Goal: Task Accomplishment & Management: Manage account settings

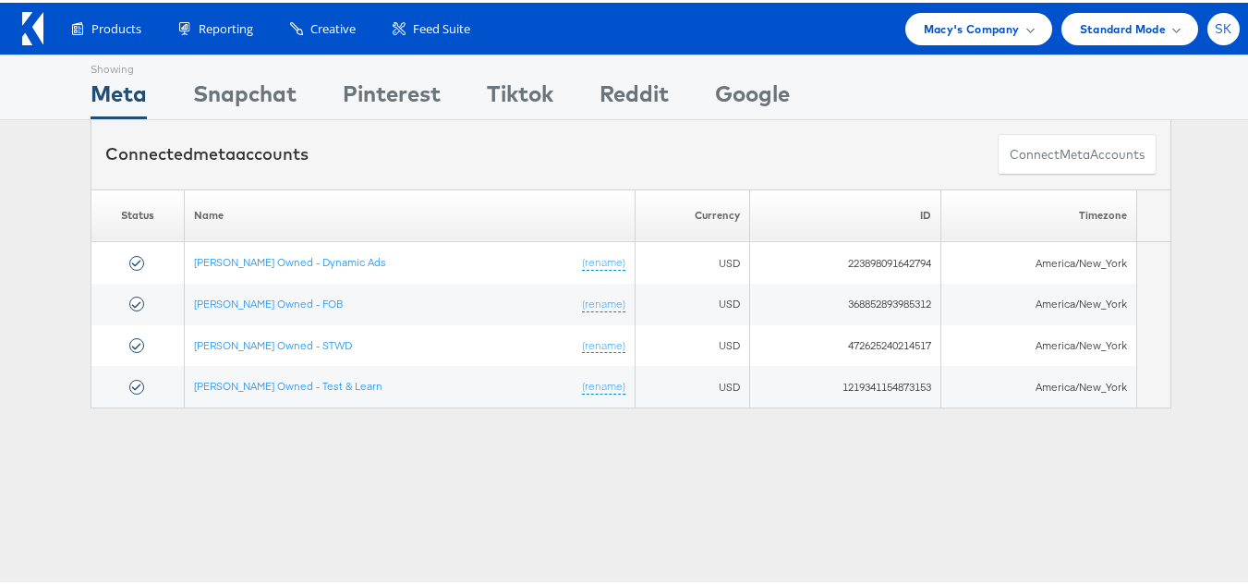
click at [1208, 30] on div "SK" at bounding box center [1224, 26] width 32 height 32
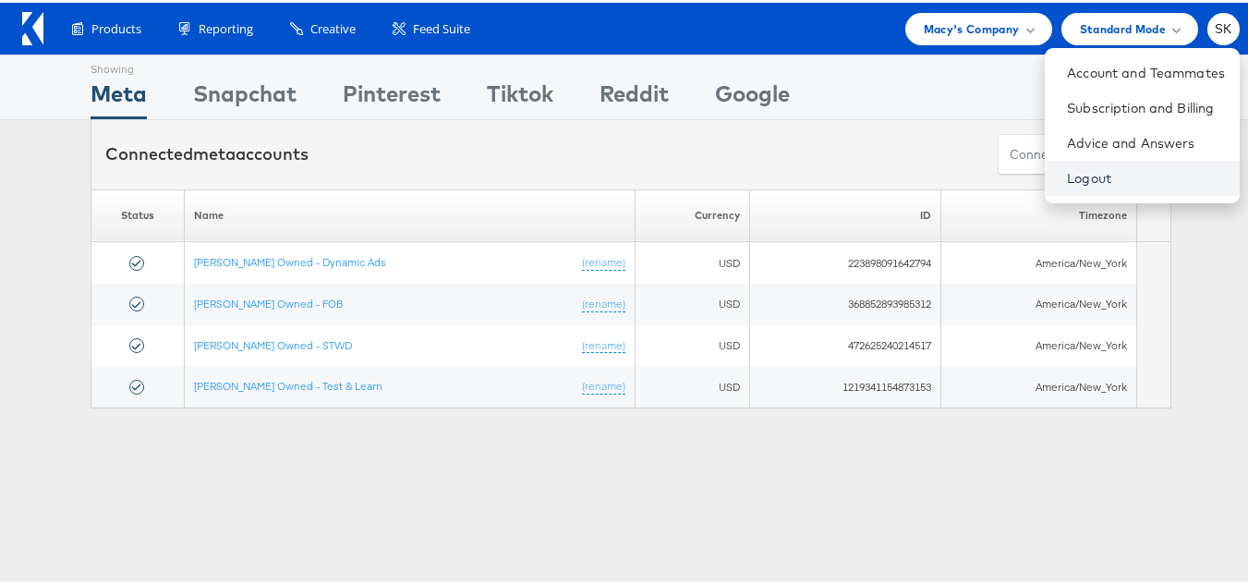
click at [1068, 169] on link "Logout" at bounding box center [1146, 175] width 158 height 18
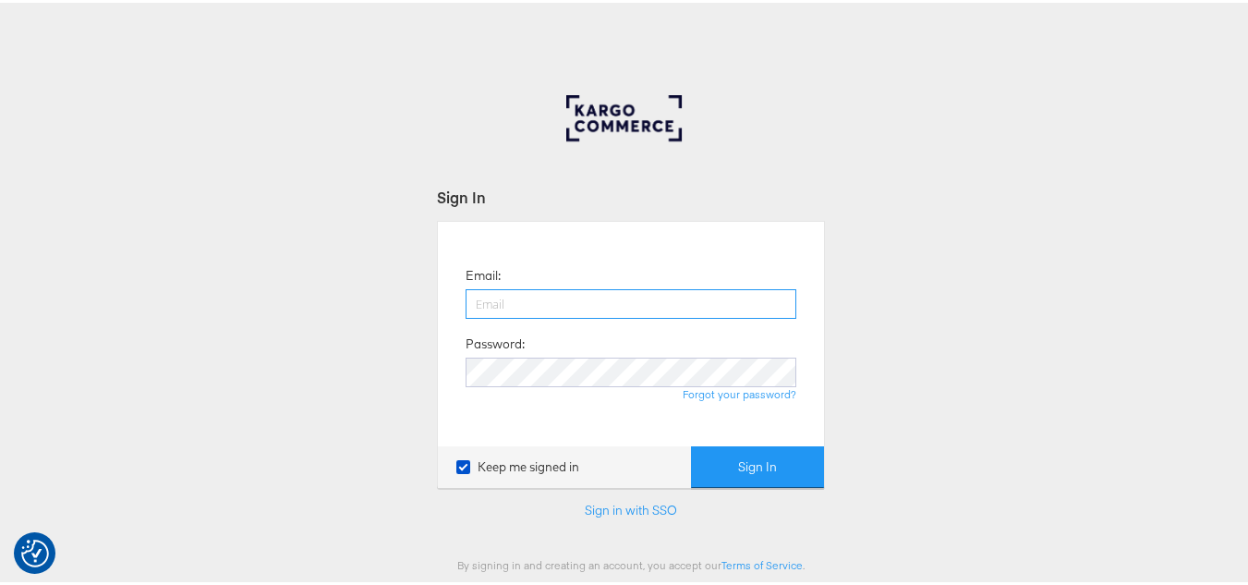
type input "[PERSON_NAME][EMAIL_ADDRESS][DOMAIN_NAME]"
drag, startPoint x: 809, startPoint y: 147, endPoint x: 797, endPoint y: 301, distance: 154.8
click at [809, 150] on div "Sign In Email: shravan.kumar@kargo.com Password: Forgot your password? Keep me …" at bounding box center [631, 330] width 388 height 477
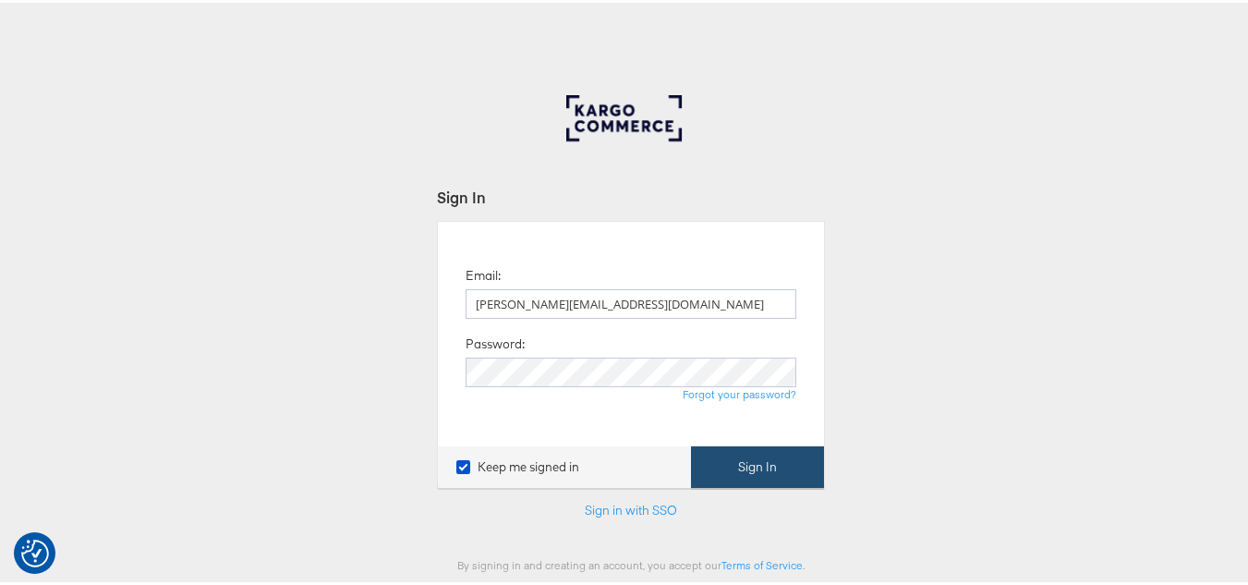
click at [748, 471] on button "Sign In" at bounding box center [757, 465] width 133 height 42
